Goal: Find specific page/section: Find specific page/section

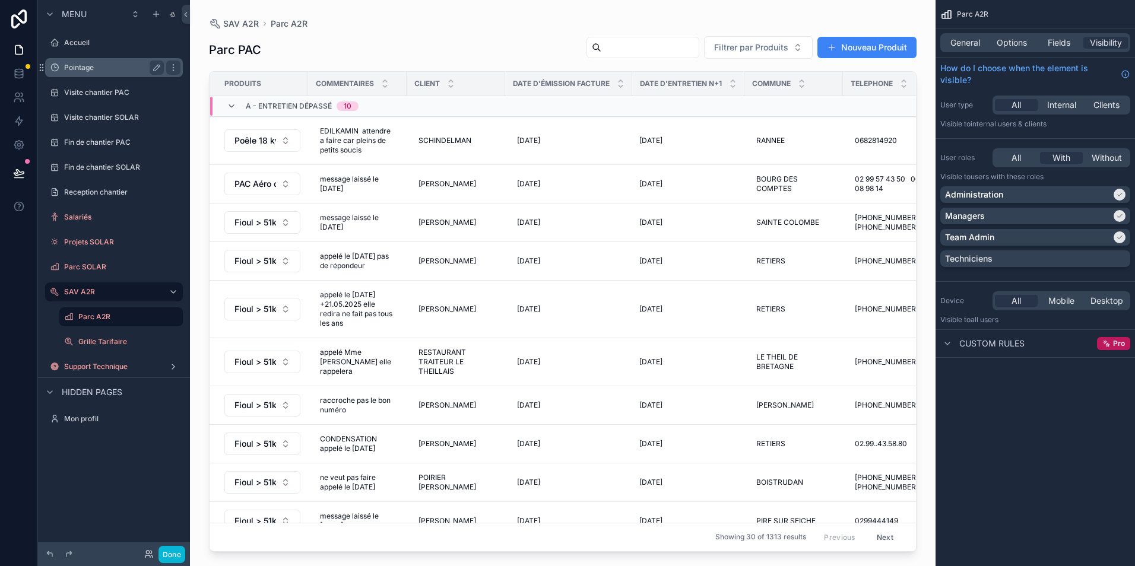
click at [166, 61] on div "scrollable content" at bounding box center [172, 67] width 17 height 19
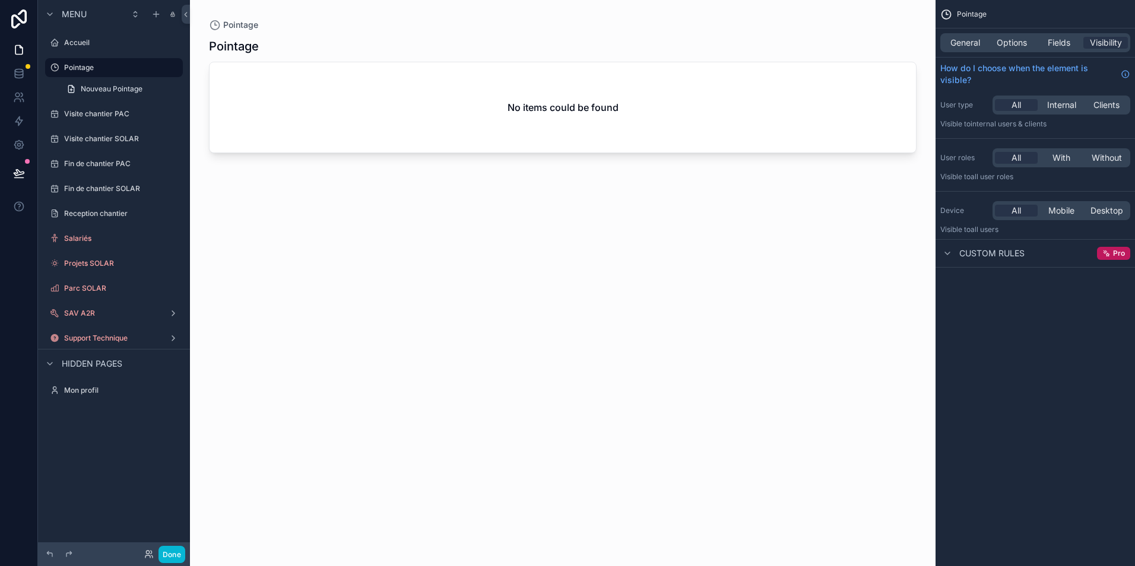
click at [237, 344] on div "scrollable content" at bounding box center [563, 276] width 746 height 552
click at [103, 315] on label "SAV A2R" at bounding box center [111, 313] width 95 height 9
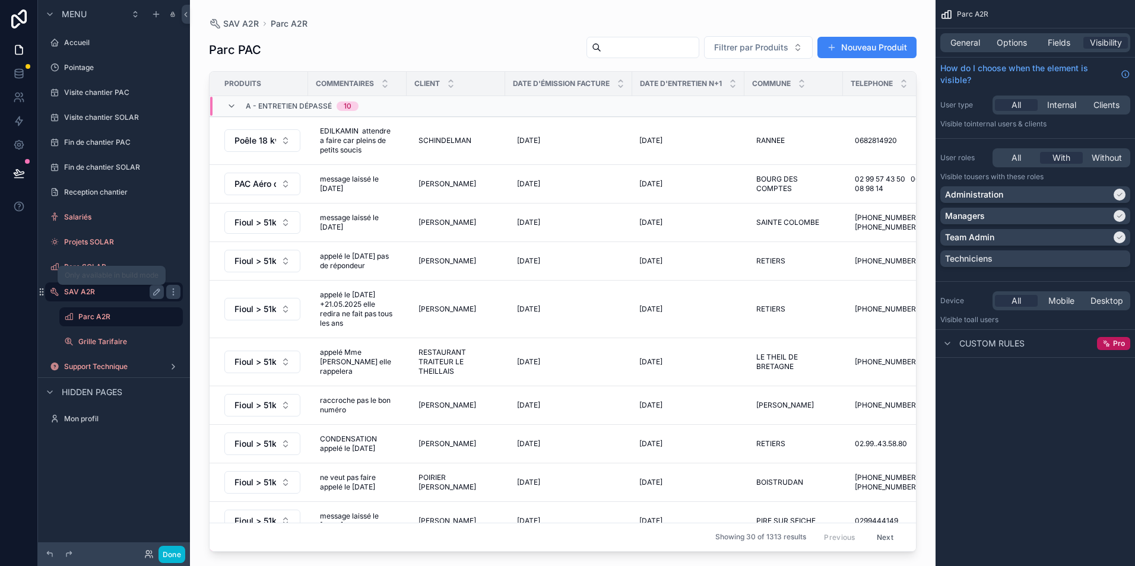
click at [131, 290] on label "SAV A2R" at bounding box center [111, 291] width 95 height 9
